Goal: Task Accomplishment & Management: Manage account settings

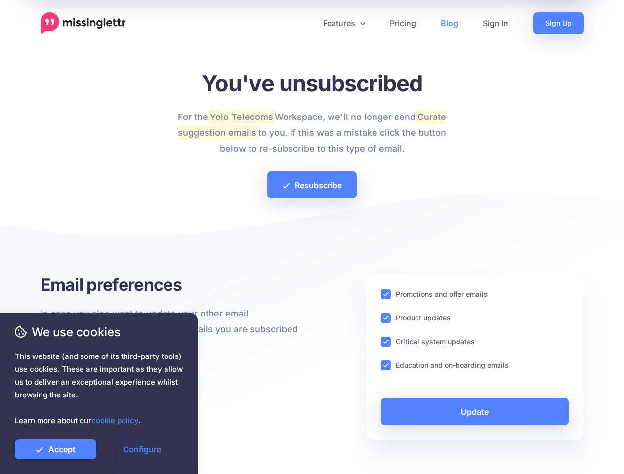
click at [312, 237] on div at bounding box center [313, 239] width 544 height 69
click at [308, 23] on icon at bounding box center [308, 23] width 5 height 5
click at [343, 23] on link "Features" at bounding box center [344, 23] width 67 height 22
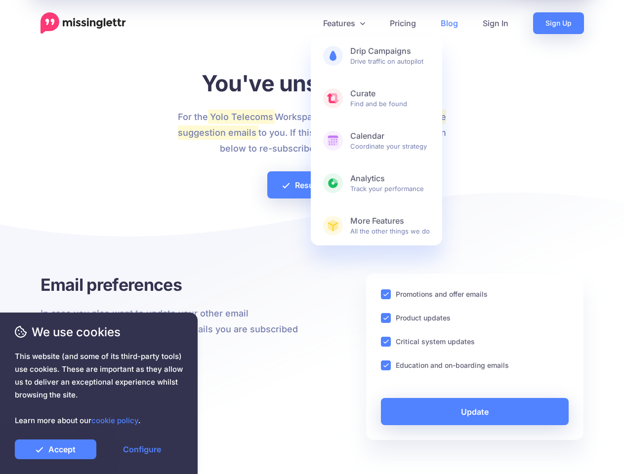
click at [386, 294] on ins at bounding box center [386, 295] width 10 height 10
click at [386, 318] on ins at bounding box center [386, 318] width 10 height 10
click at [386, 342] on ins at bounding box center [386, 342] width 10 height 10
click at [386, 366] on ins at bounding box center [386, 366] width 10 height 10
click at [475, 412] on link "Update" at bounding box center [475, 411] width 188 height 27
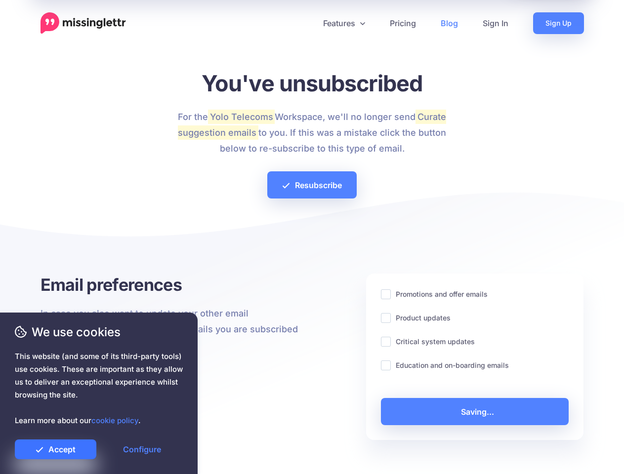
click at [55, 450] on link "Accept" at bounding box center [56, 450] width 82 height 20
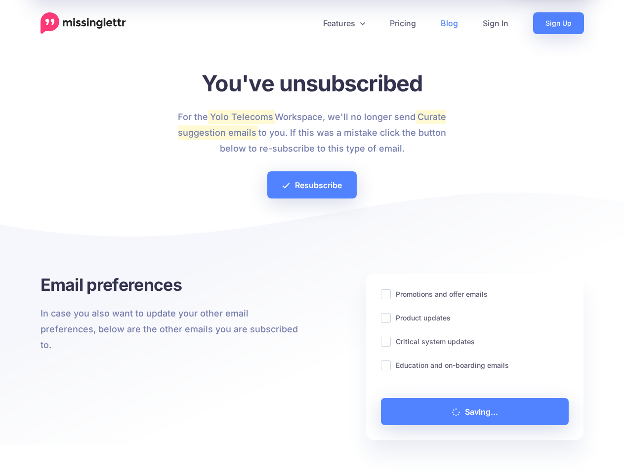
click at [142, 450] on link "Configure" at bounding box center [142, 450] width 82 height 20
